Goal: Find specific page/section: Locate item on page

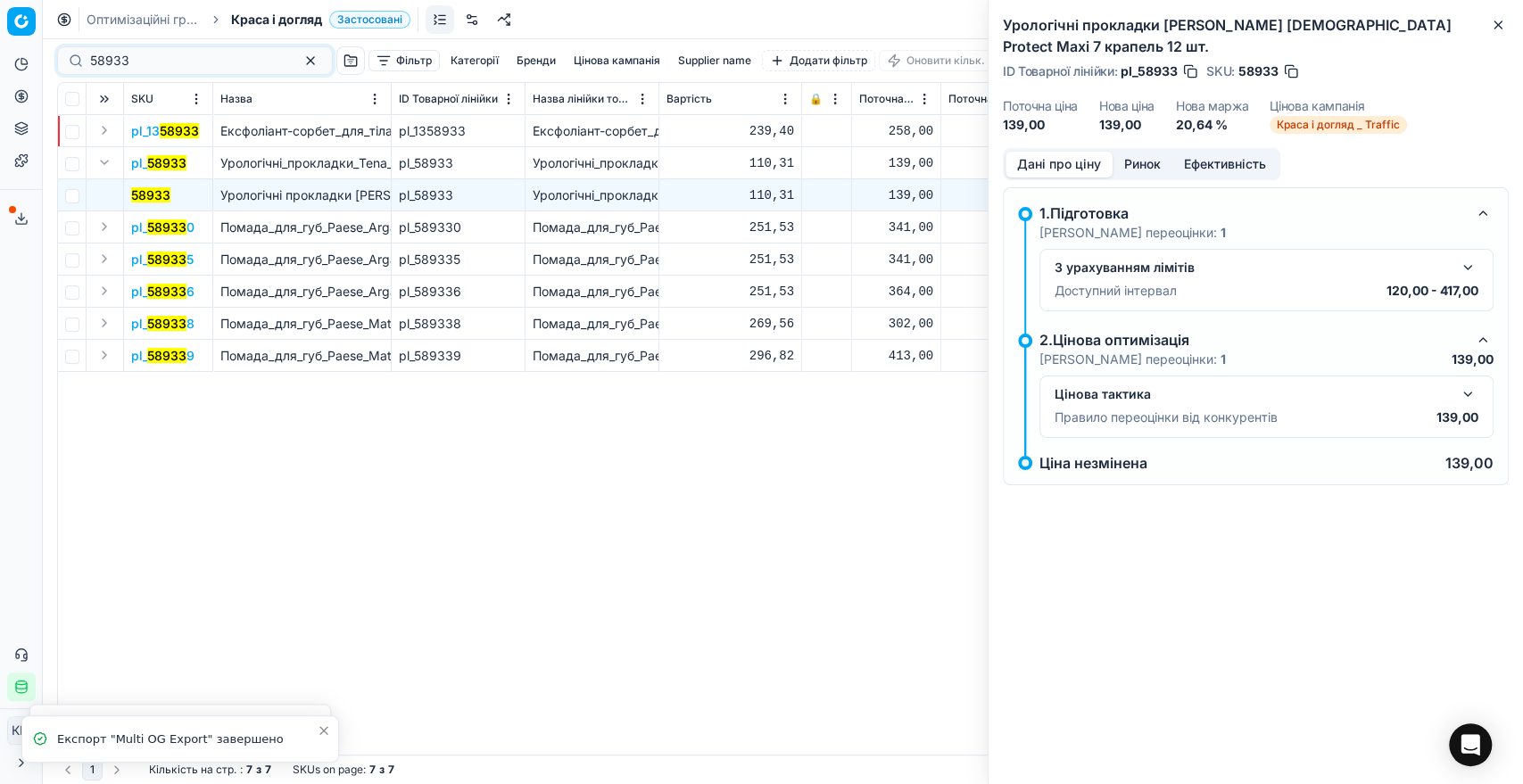
click at [78, 51] on div "58933" at bounding box center [195, 60] width 275 height 28
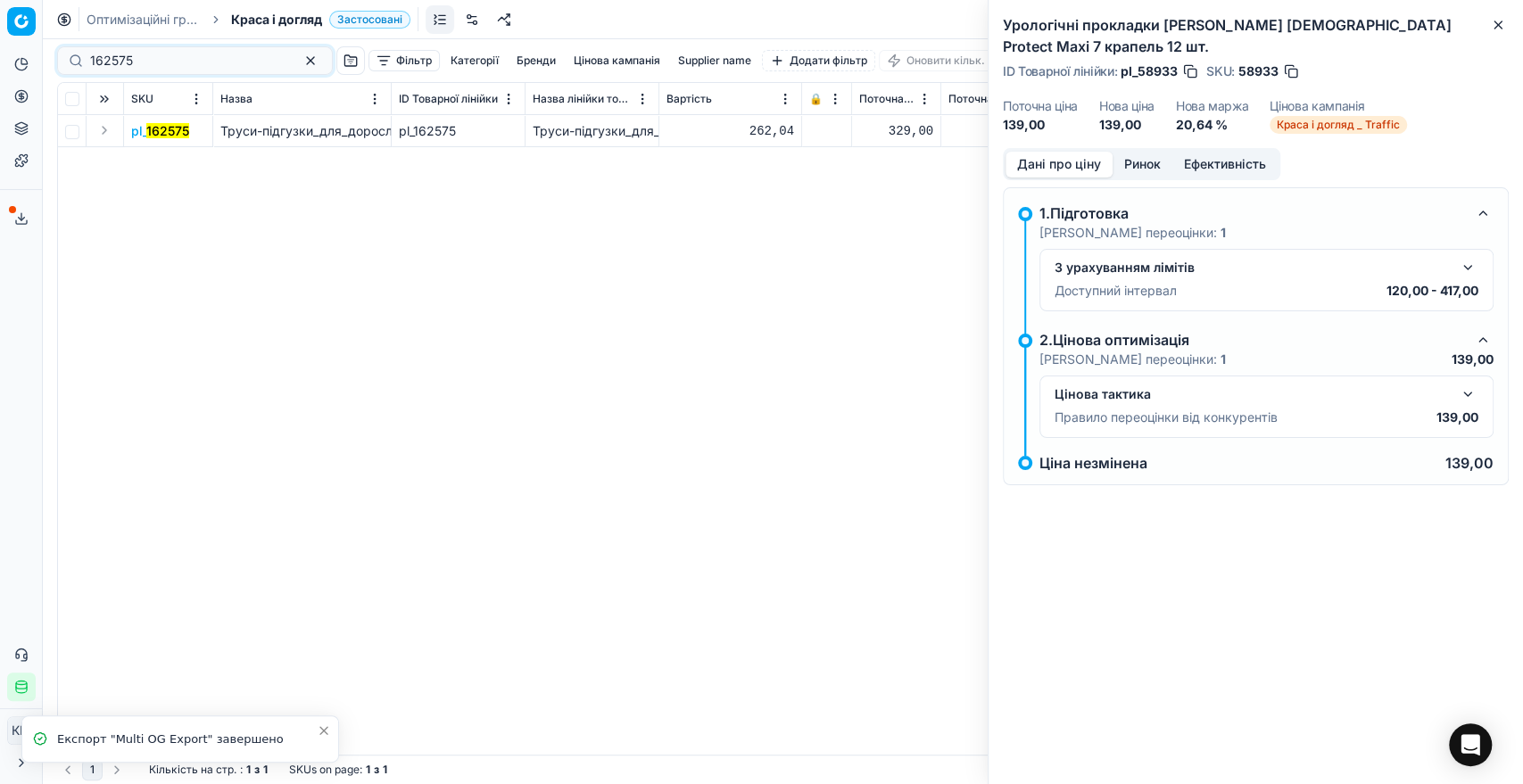
click at [103, 128] on button "Expand" at bounding box center [104, 130] width 22 height 22
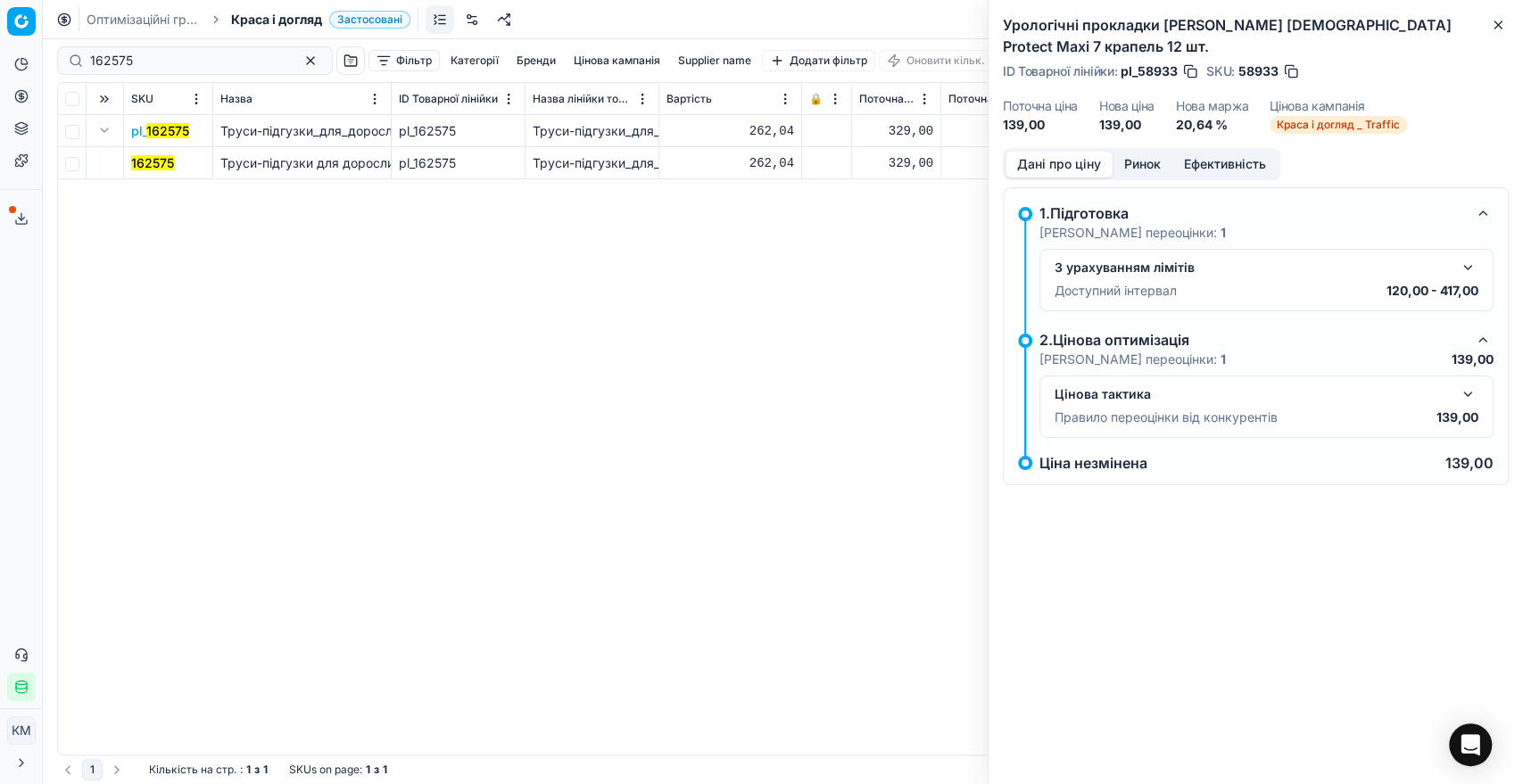
click at [163, 157] on mark "162575" at bounding box center [152, 163] width 43 height 15
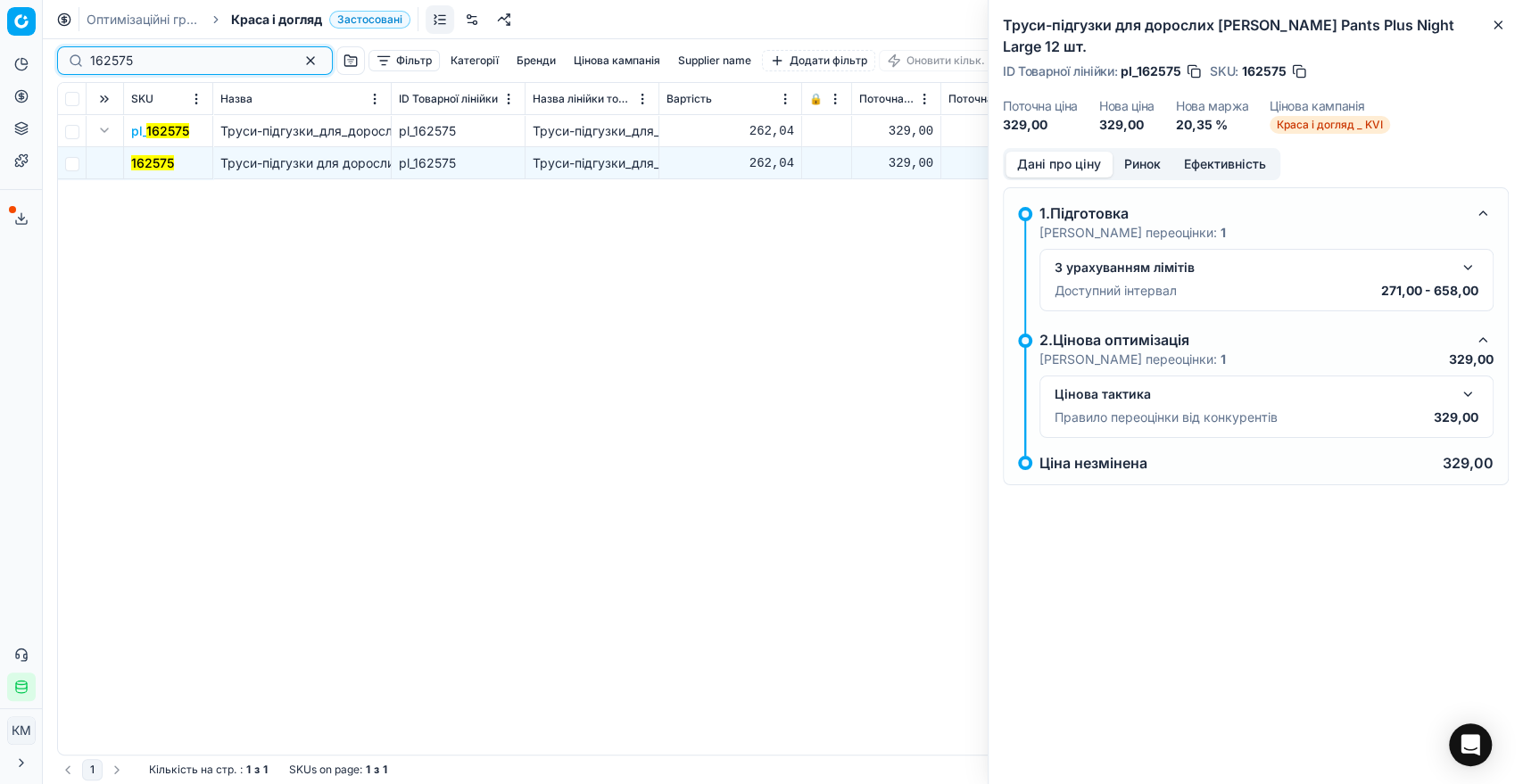
drag, startPoint x: 98, startPoint y: 59, endPoint x: 68, endPoint y: 57, distance: 30.1
click at [68, 57] on div "162575" at bounding box center [195, 60] width 275 height 28
paste input "84761"
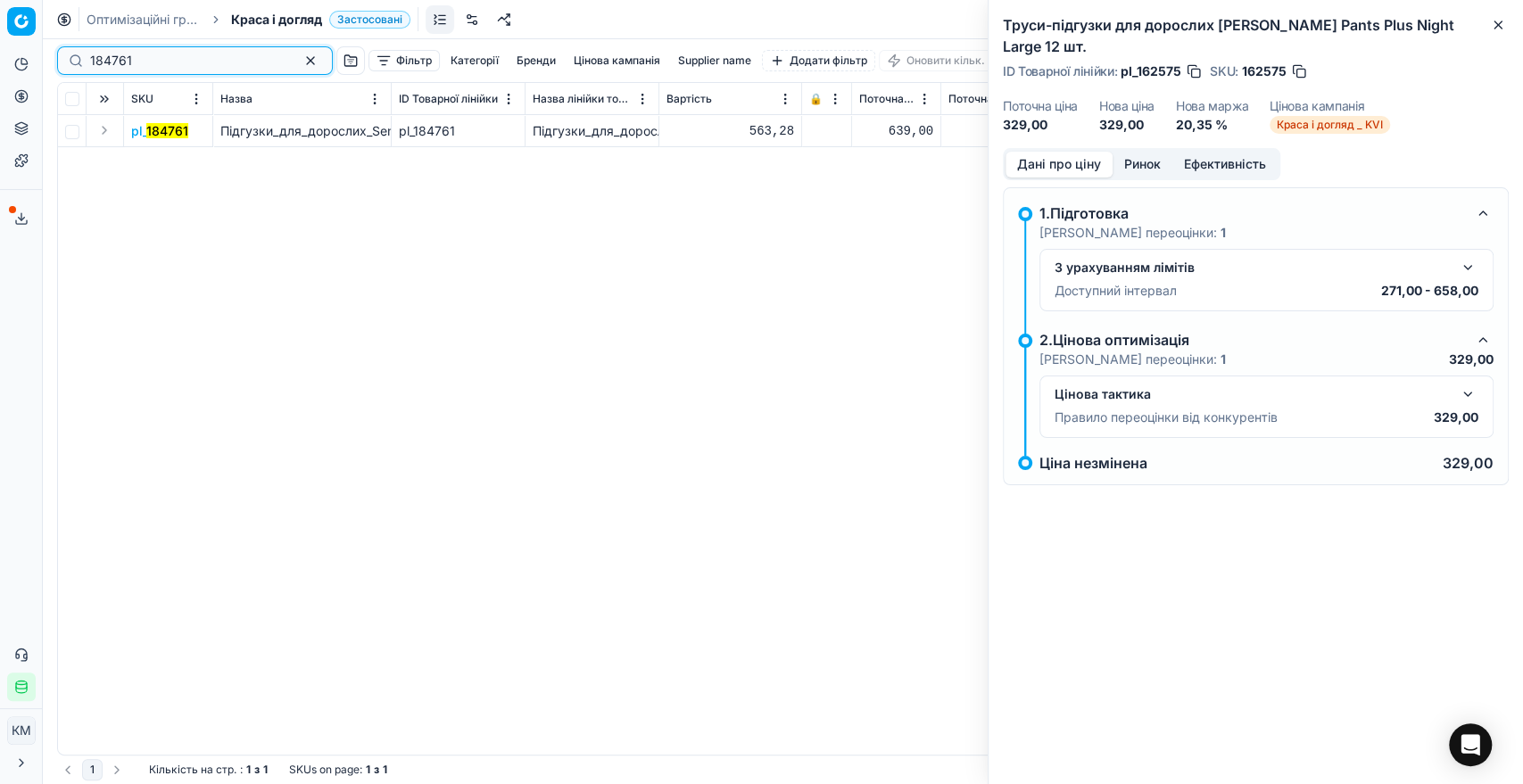
type input "184761"
click at [108, 127] on button "Expand" at bounding box center [104, 130] width 22 height 22
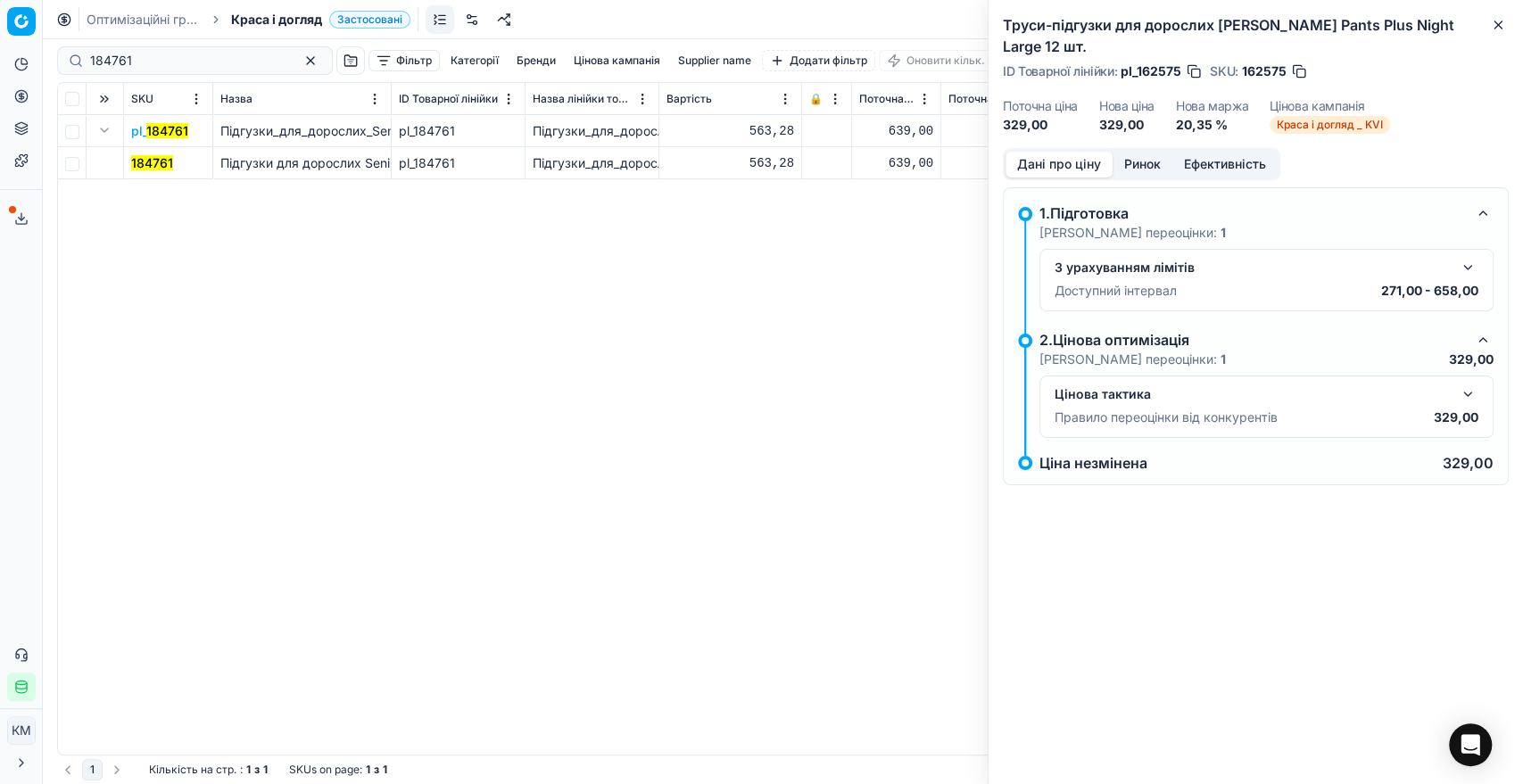
click at [165, 155] on mark "184761" at bounding box center [151, 163] width 42 height 15
